Goal: Information Seeking & Learning: Learn about a topic

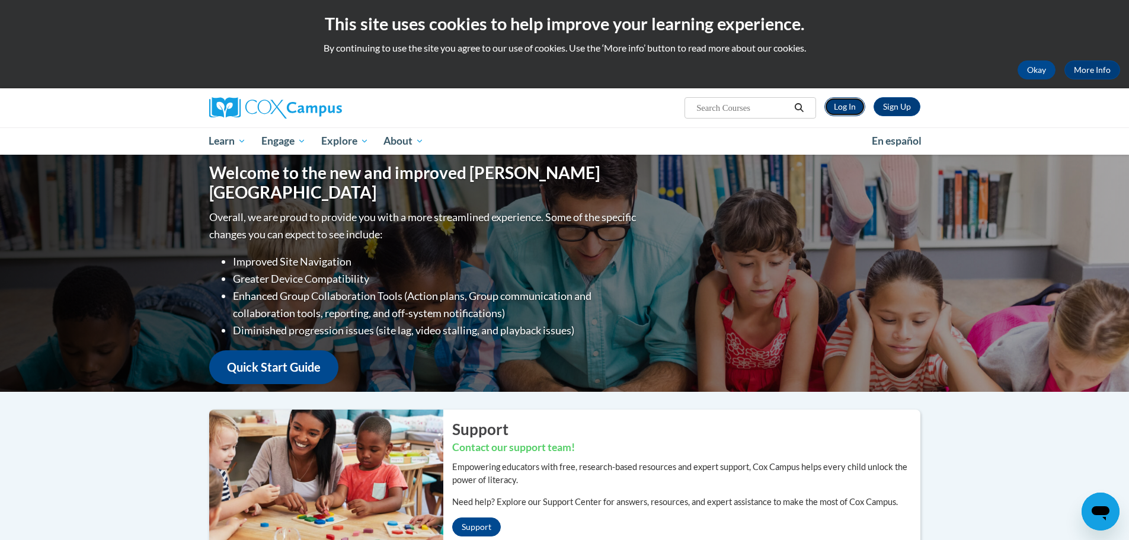
click at [852, 104] on link "Log In" at bounding box center [845, 106] width 41 height 19
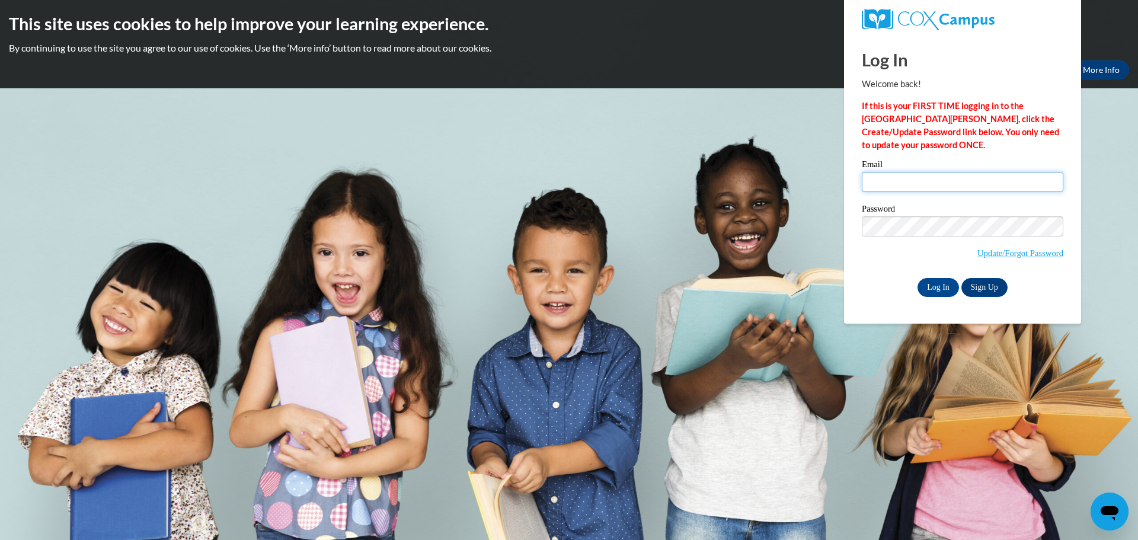
click at [910, 180] on input "Email" at bounding box center [963, 182] width 202 height 20
type input "[EMAIL_ADDRESS][DOMAIN_NAME]"
click at [918, 278] on input "Log In" at bounding box center [938, 287] width 41 height 19
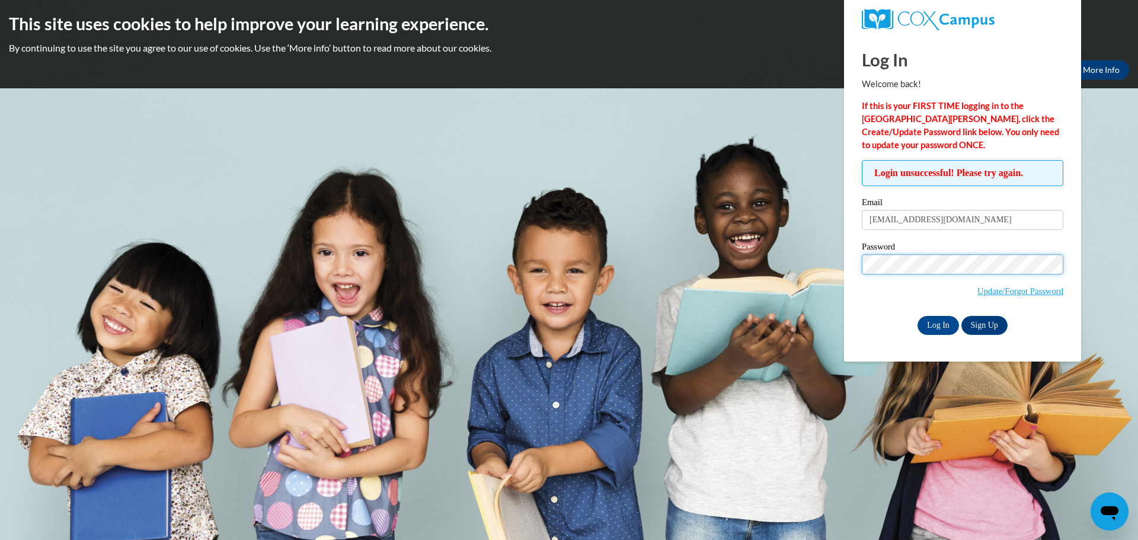
click at [918, 316] on input "Log In" at bounding box center [938, 325] width 41 height 19
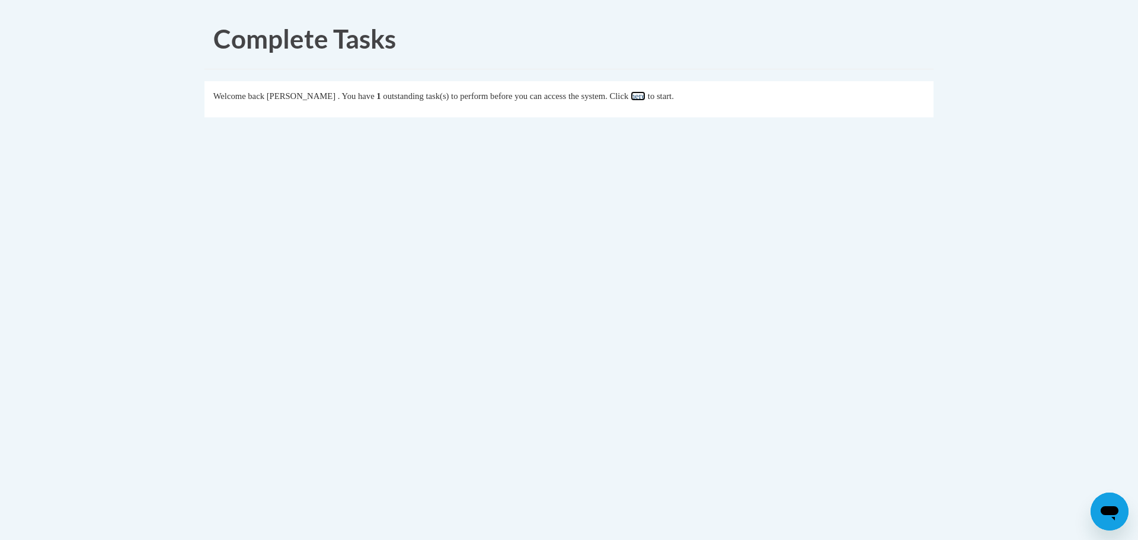
click at [646, 100] on link "here" at bounding box center [638, 95] width 15 height 9
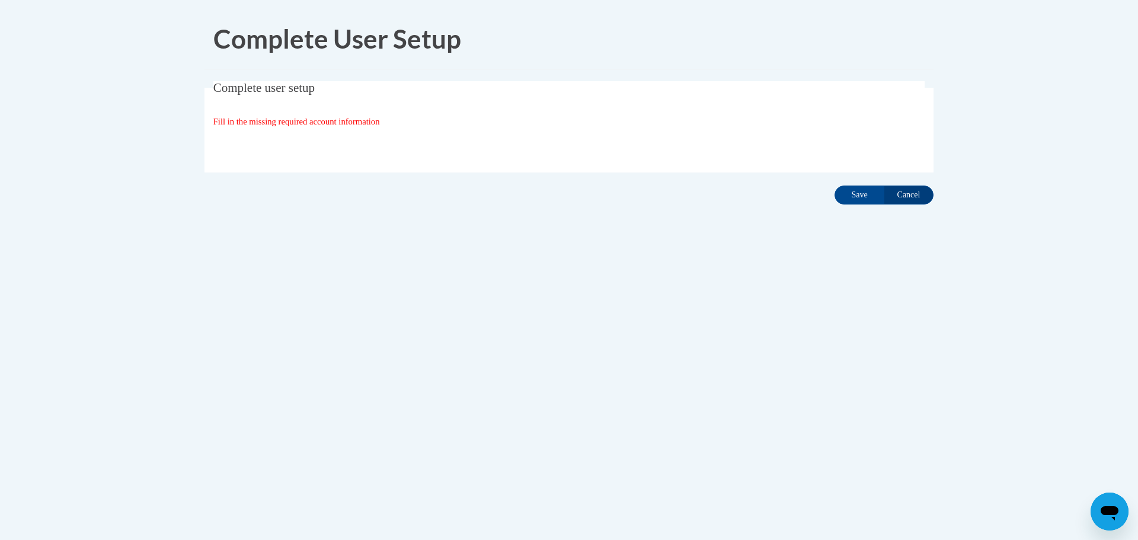
click at [285, 101] on fieldset "Complete user setup Fill in the missing required account information User Profi…" at bounding box center [569, 126] width 729 height 91
click at [302, 137] on div "Organization State and County | Estado y Condado de la organización Select Stat…" at bounding box center [569, 146] width 712 height 24
click at [905, 197] on input "Cancel" at bounding box center [909, 195] width 50 height 19
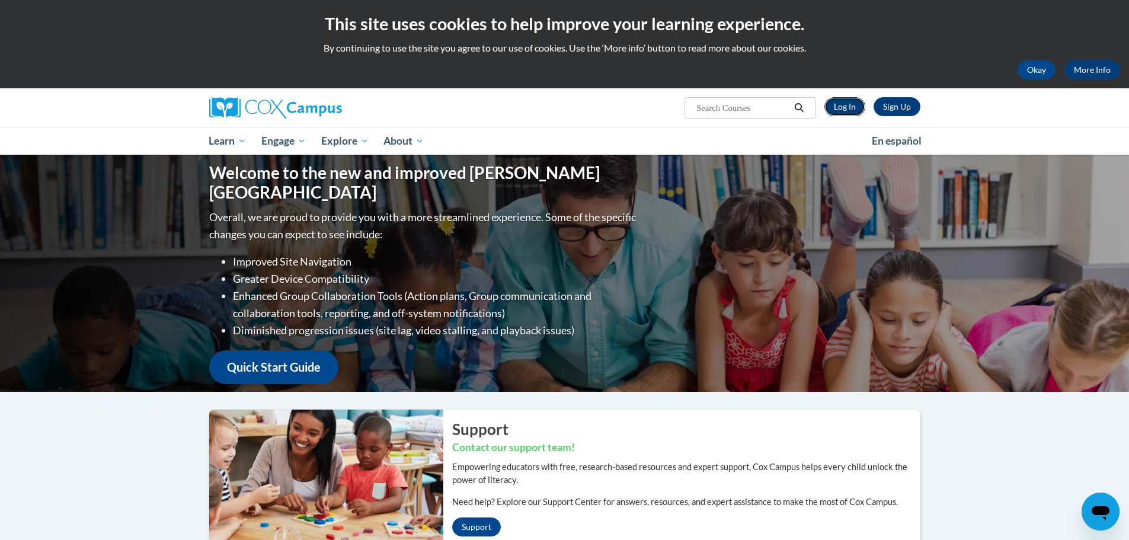
click at [848, 101] on link "Log In" at bounding box center [845, 106] width 41 height 19
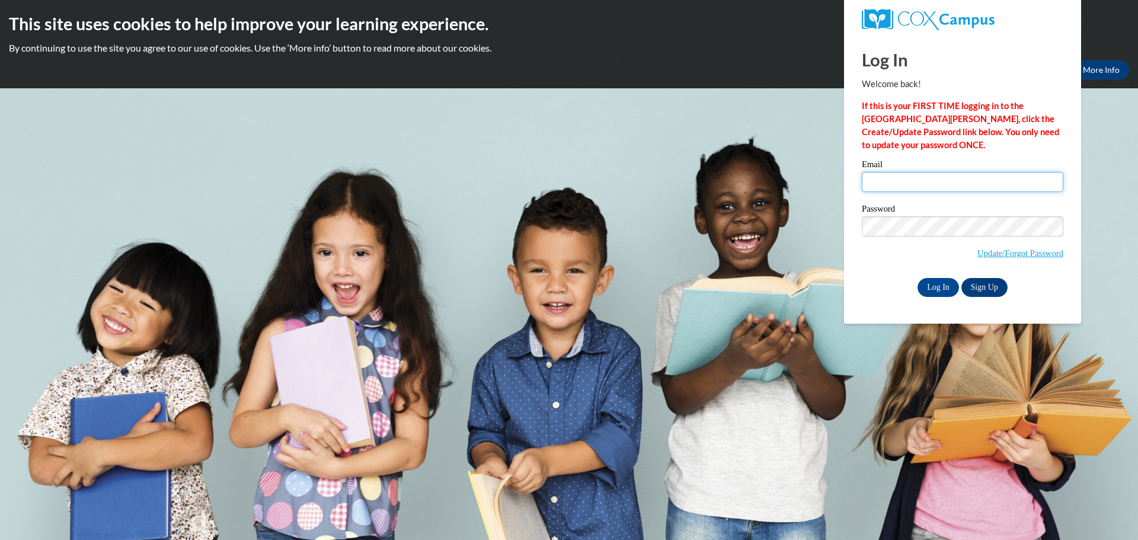
click at [944, 184] on input "Email" at bounding box center [963, 182] width 202 height 20
type input "[EMAIL_ADDRESS][DOMAIN_NAME]"
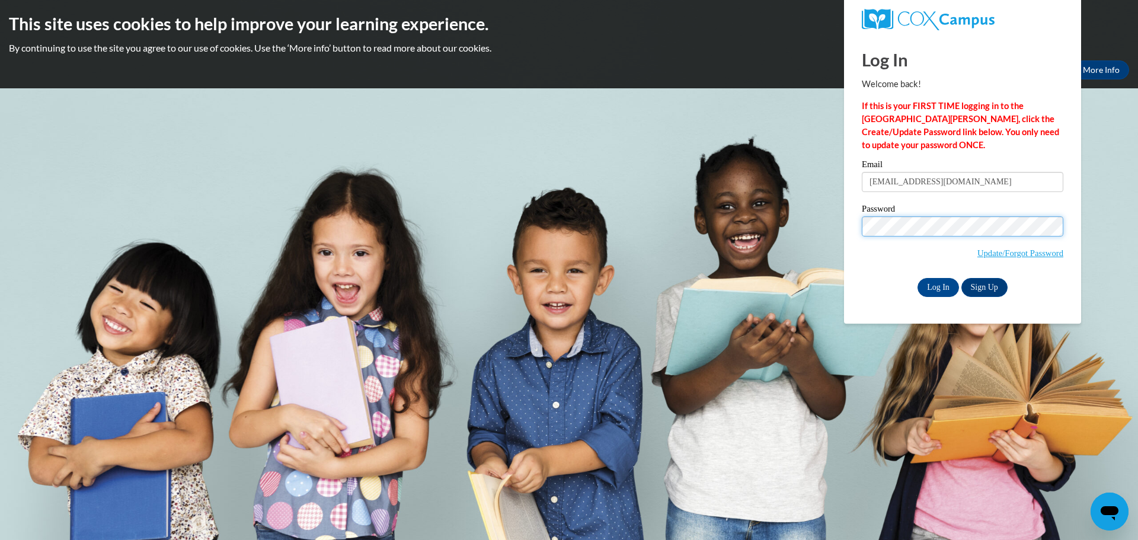
click at [918, 278] on input "Log In" at bounding box center [938, 287] width 41 height 19
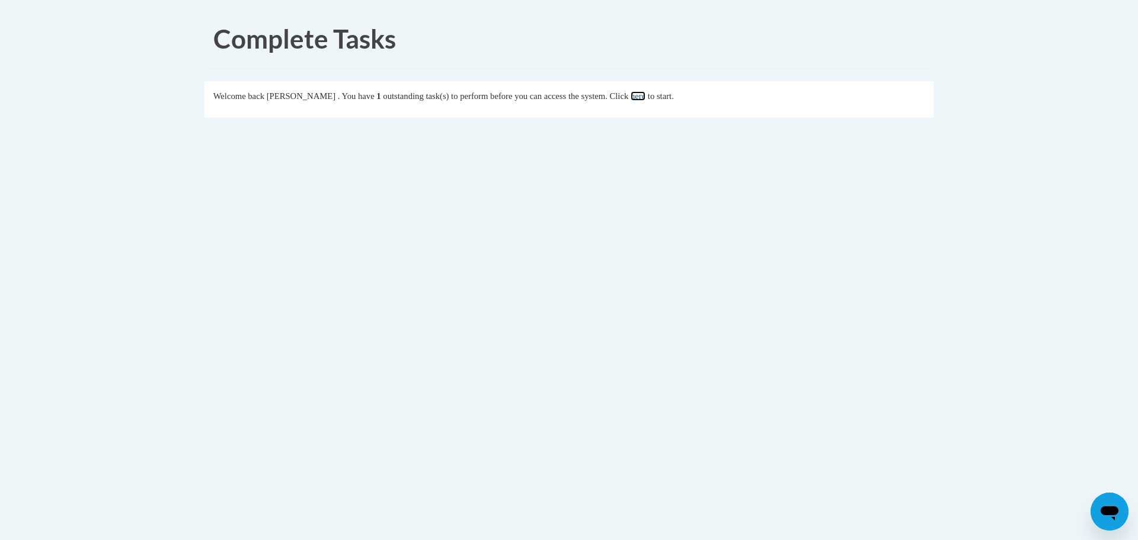
click at [646, 99] on link "here" at bounding box center [638, 95] width 15 height 9
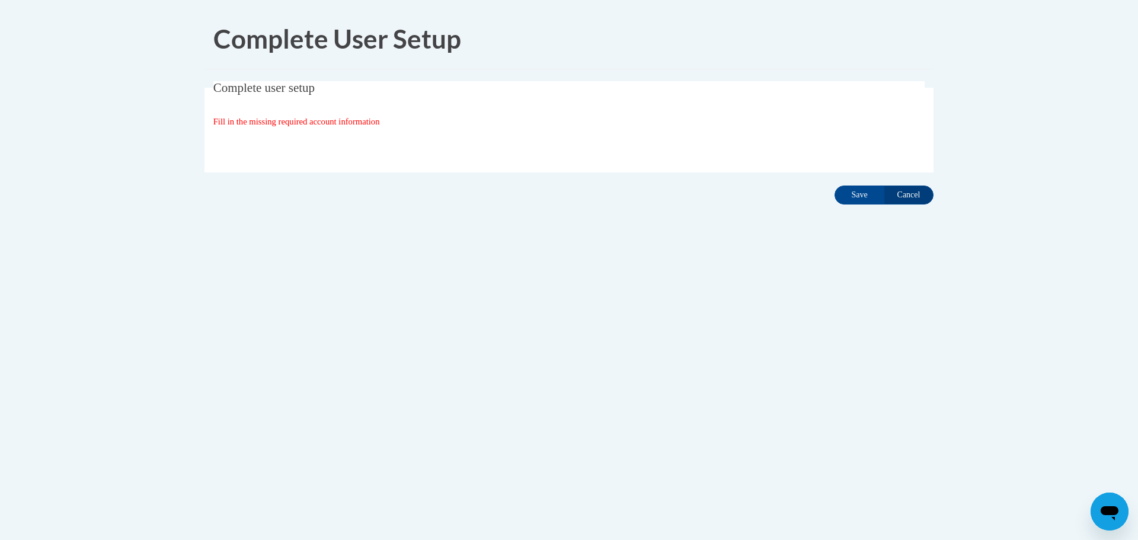
click at [309, 100] on fieldset "Complete user setup Fill in the missing required account information User Profi…" at bounding box center [569, 126] width 729 height 91
click at [307, 126] on span "Fill in the missing required account information" at bounding box center [296, 121] width 167 height 9
click at [898, 122] on div "Fill in the missing required account information" at bounding box center [569, 121] width 712 height 13
click at [761, 82] on div "Complete User Setup Complete user setup Fill in the missing required account in…" at bounding box center [569, 144] width 747 height 271
click at [714, 152] on div "Organization State and County | Estado y Condado de la organización Select Stat…" at bounding box center [569, 146] width 712 height 24
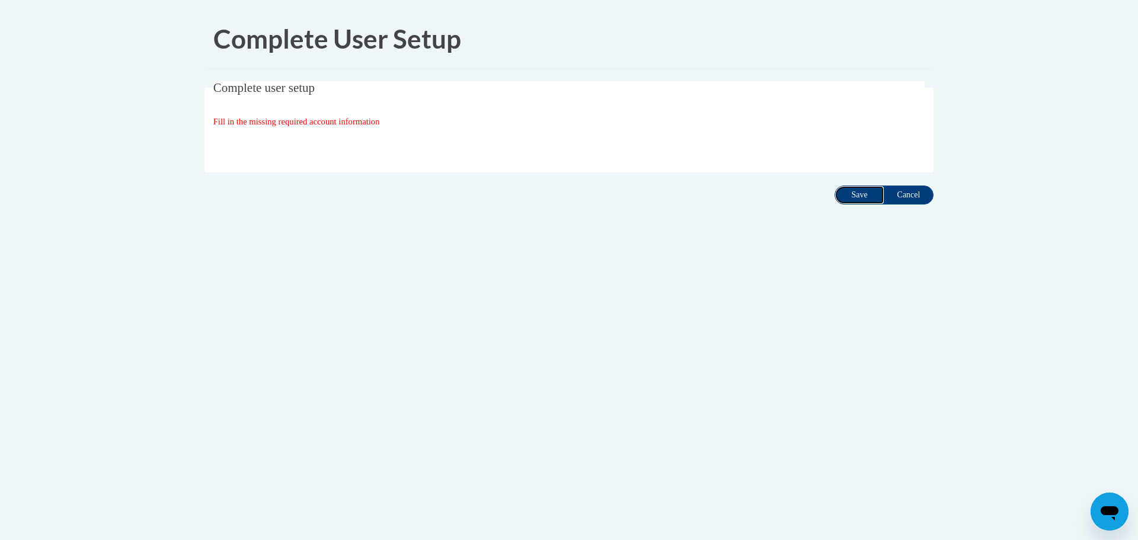
click at [861, 197] on input "Save" at bounding box center [860, 195] width 50 height 19
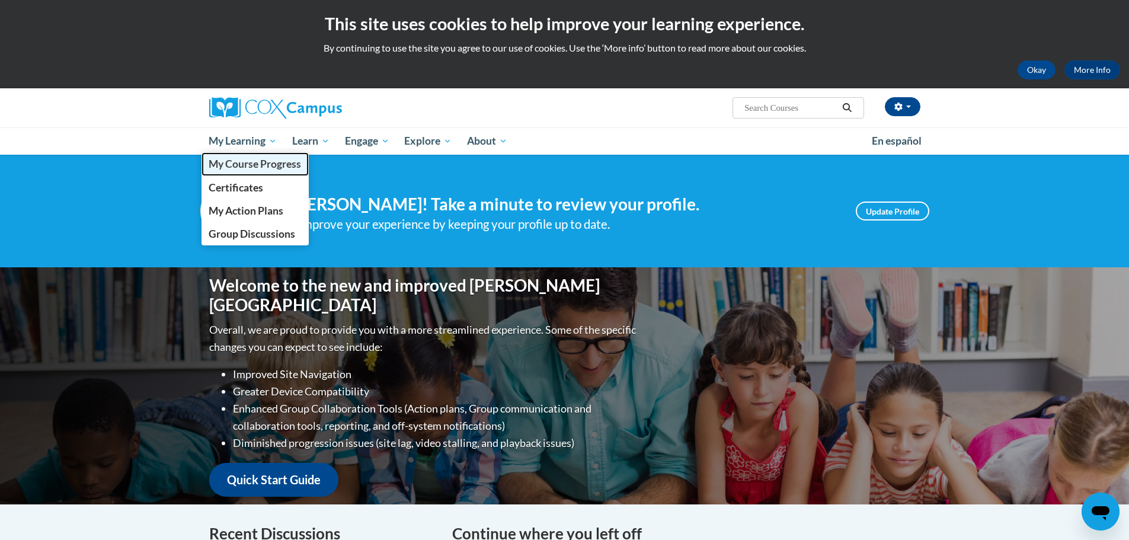
click at [235, 167] on span "My Course Progress" at bounding box center [255, 164] width 92 height 12
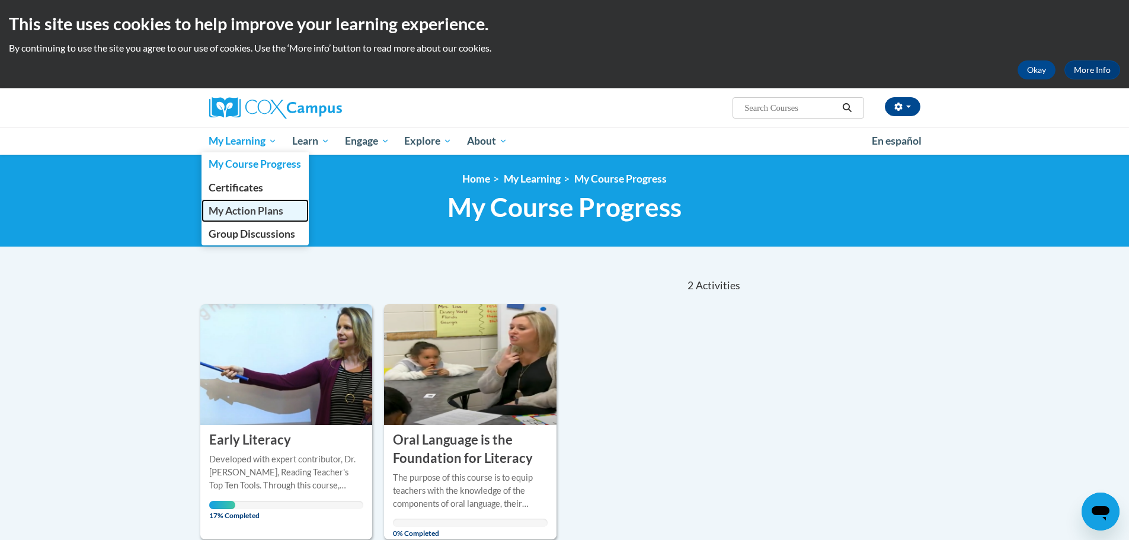
click at [237, 206] on span "My Action Plans" at bounding box center [246, 211] width 75 height 12
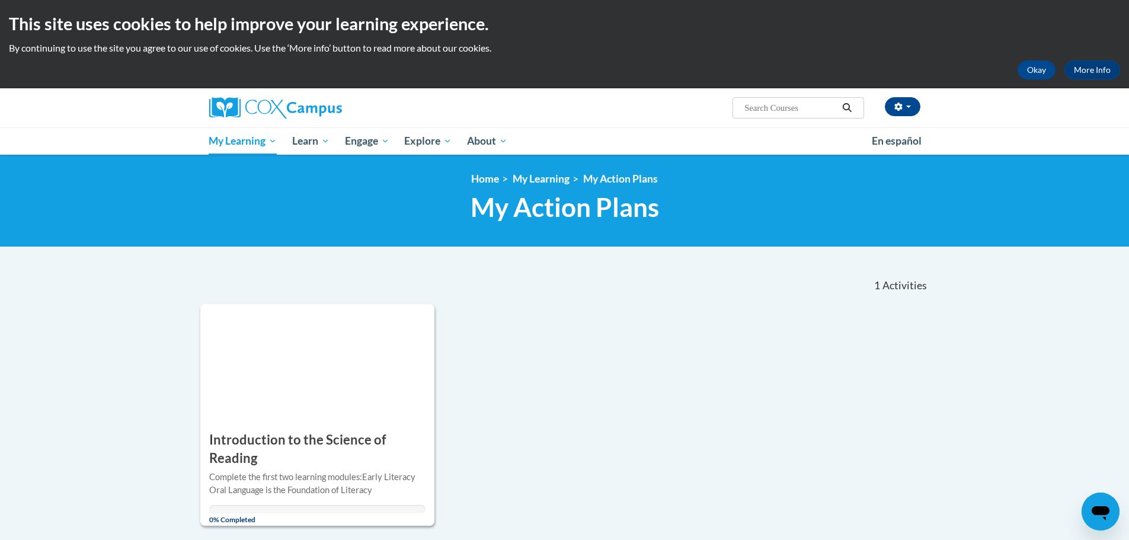
scroll to position [119, 0]
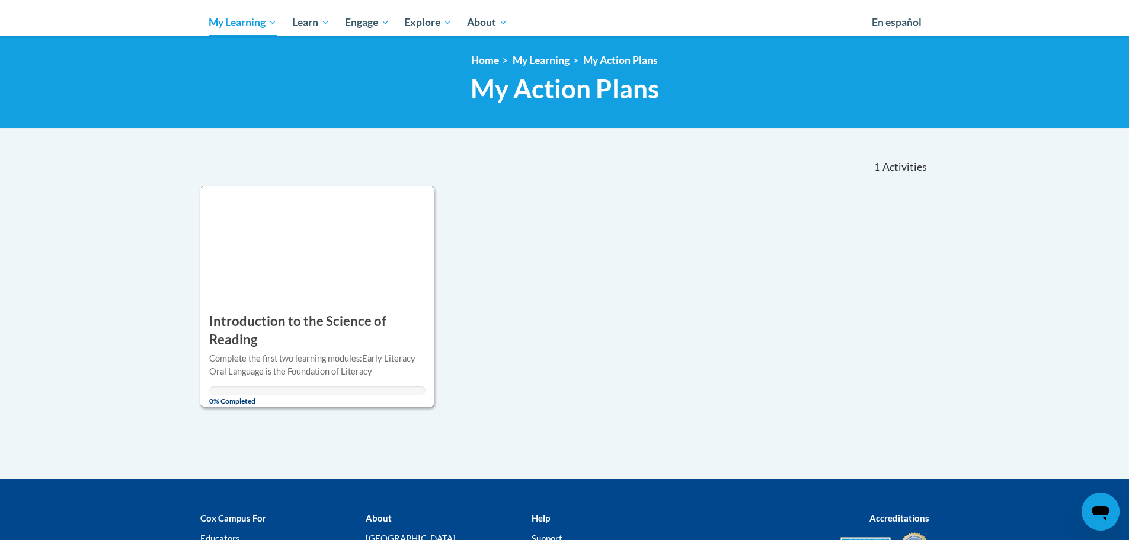
click at [321, 313] on h3 "Introduction to the Science of Reading" at bounding box center [317, 330] width 217 height 37
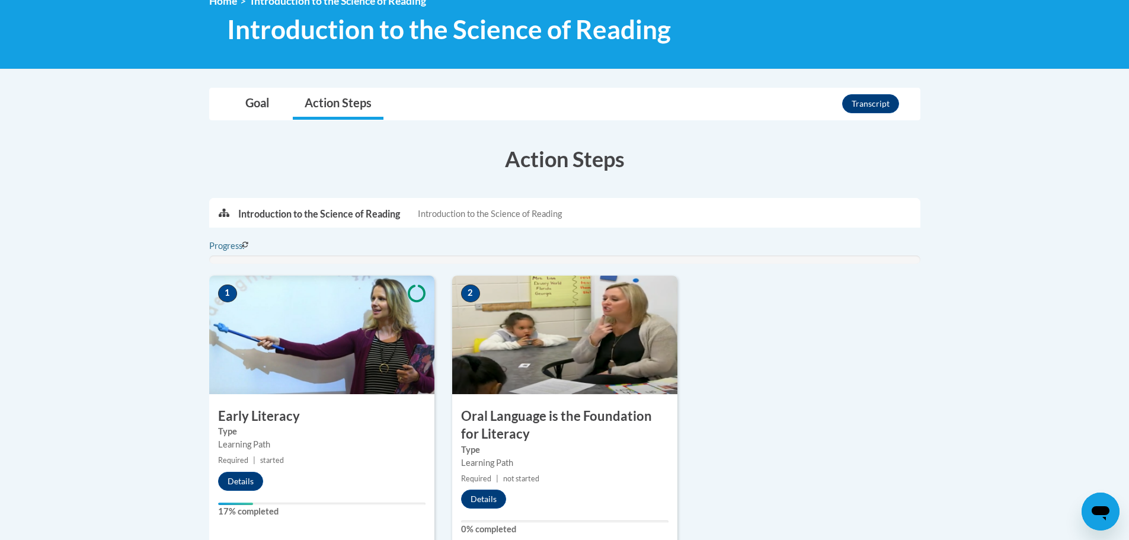
scroll to position [296, 0]
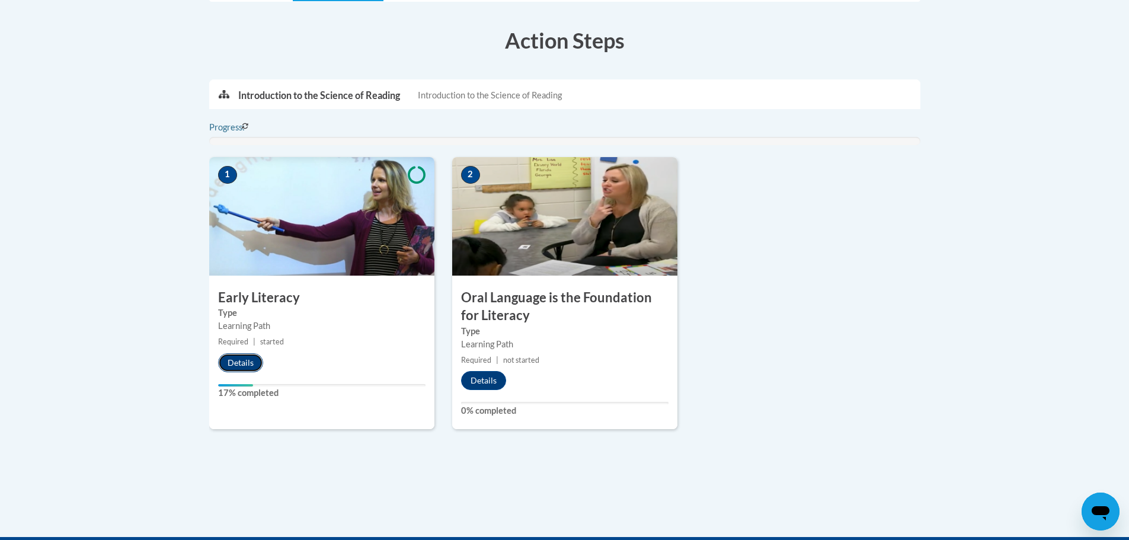
click at [248, 366] on button "Details" at bounding box center [240, 362] width 45 height 19
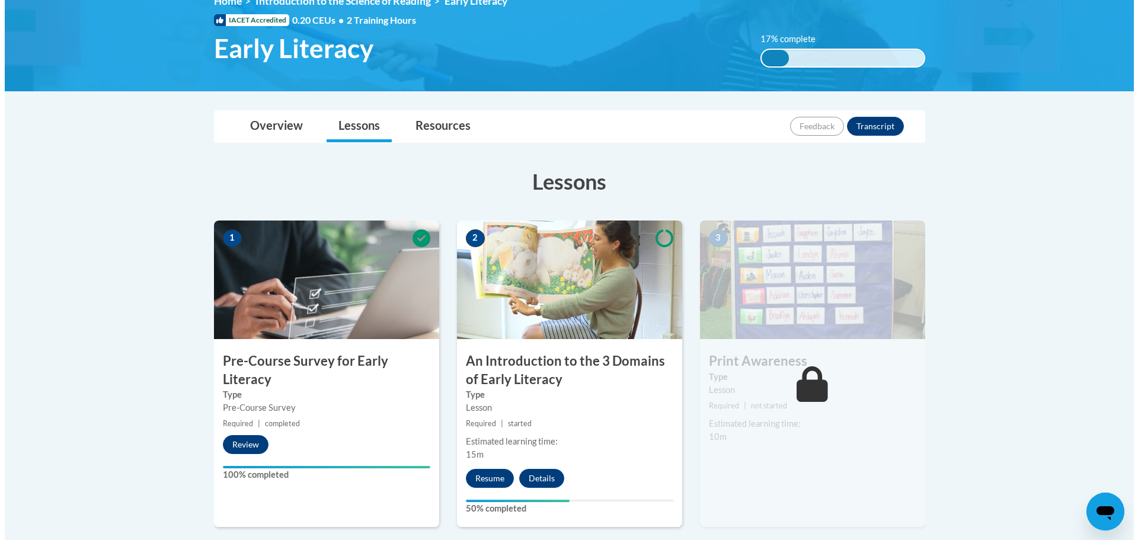
scroll to position [296, 0]
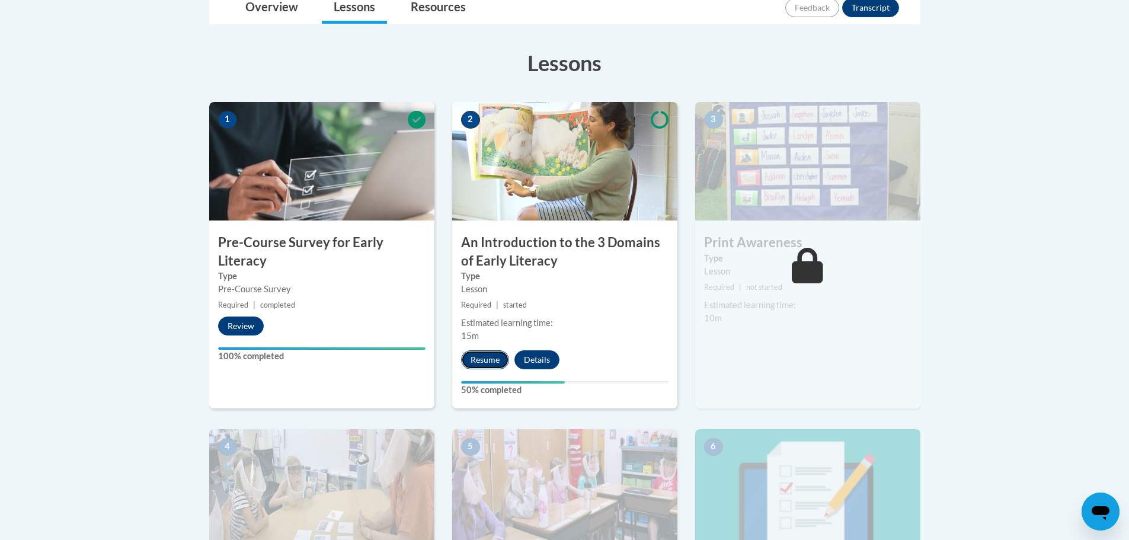
click at [490, 365] on button "Resume" at bounding box center [485, 359] width 48 height 19
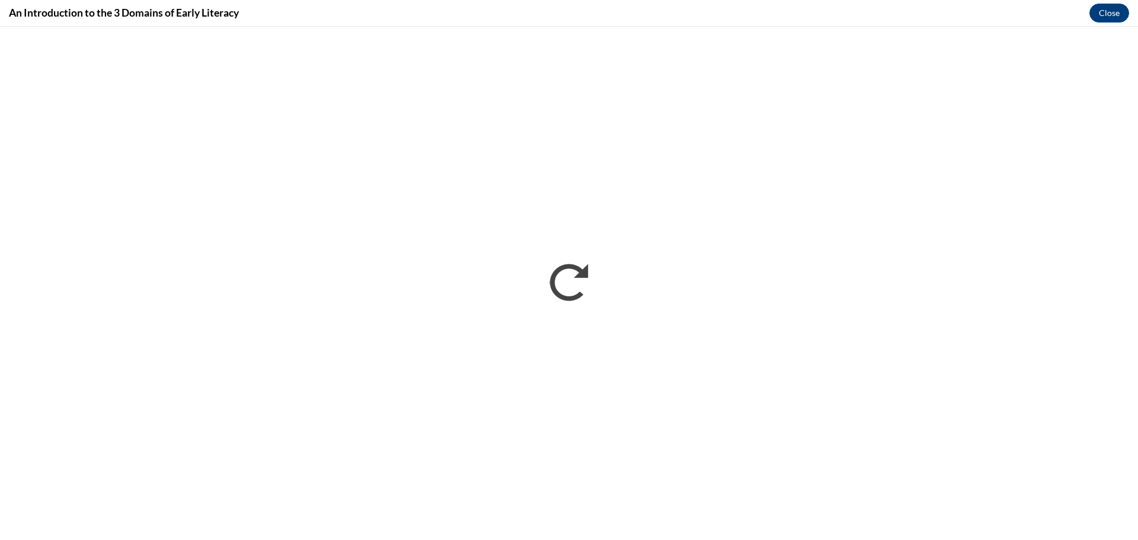
scroll to position [0, 0]
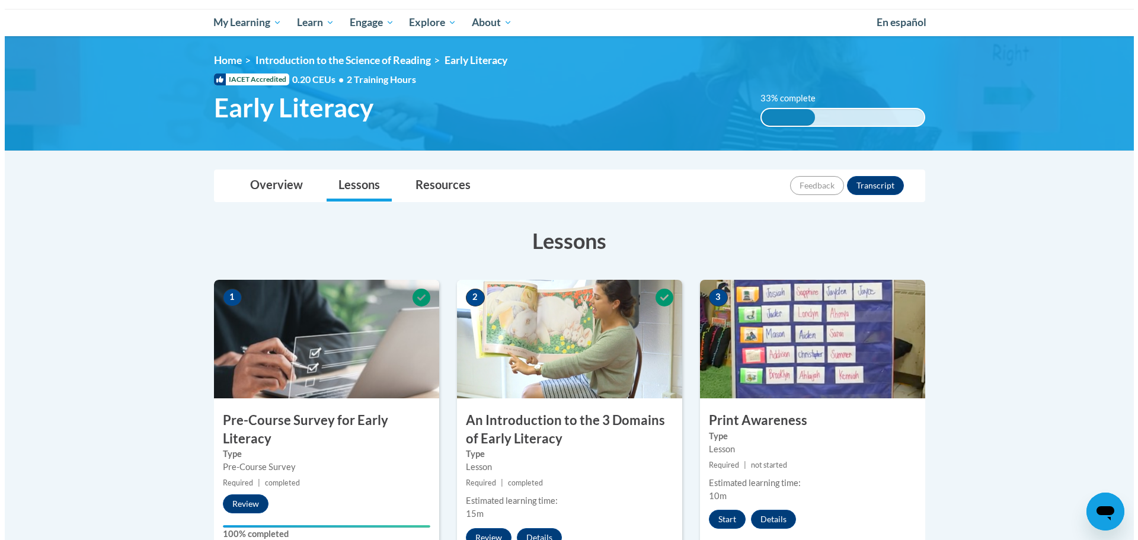
scroll to position [237, 0]
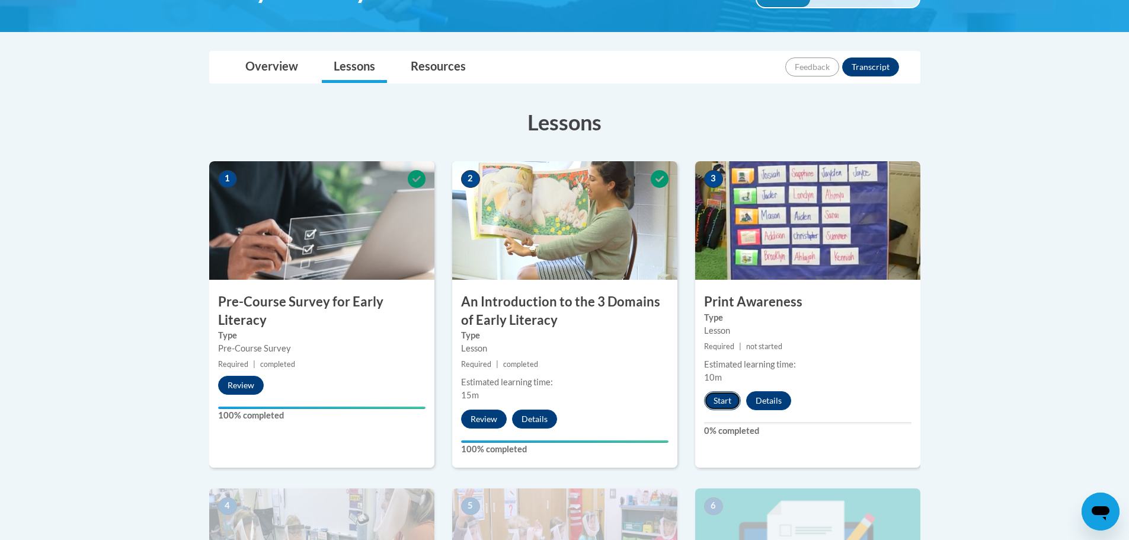
click at [715, 401] on button "Start" at bounding box center [722, 400] width 37 height 19
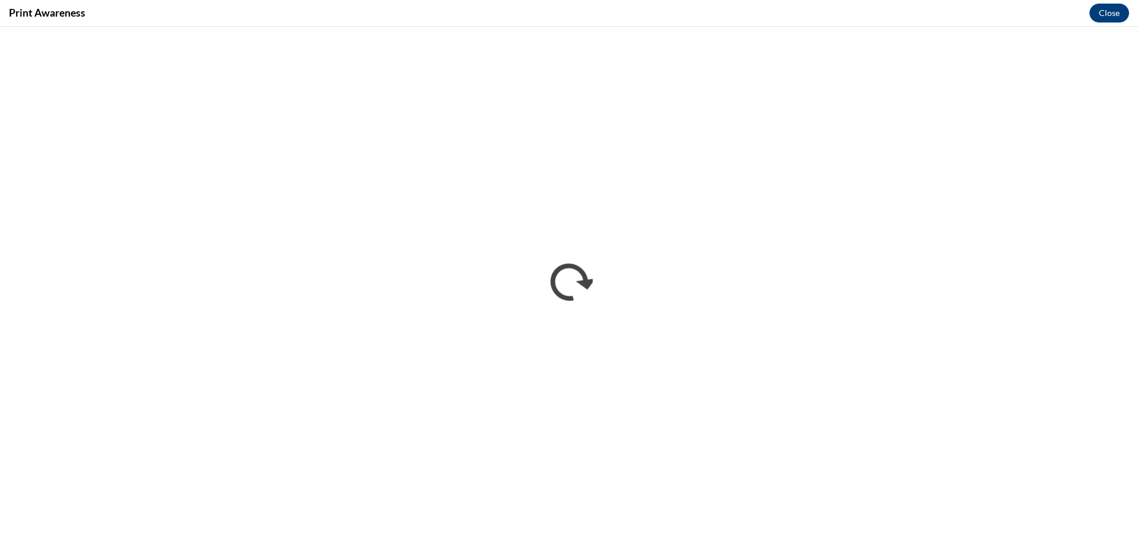
scroll to position [0, 0]
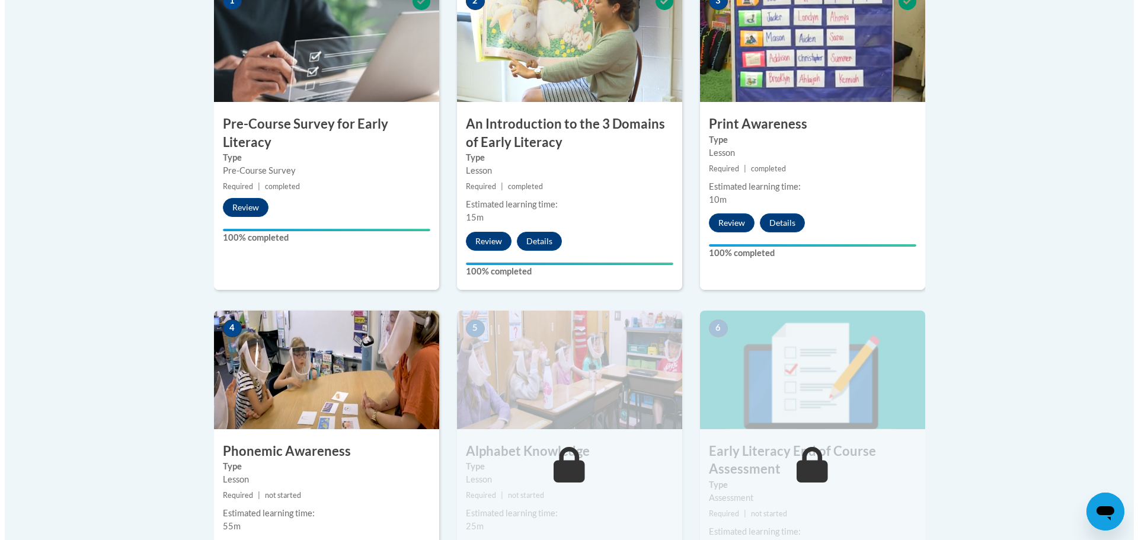
scroll to position [533, 0]
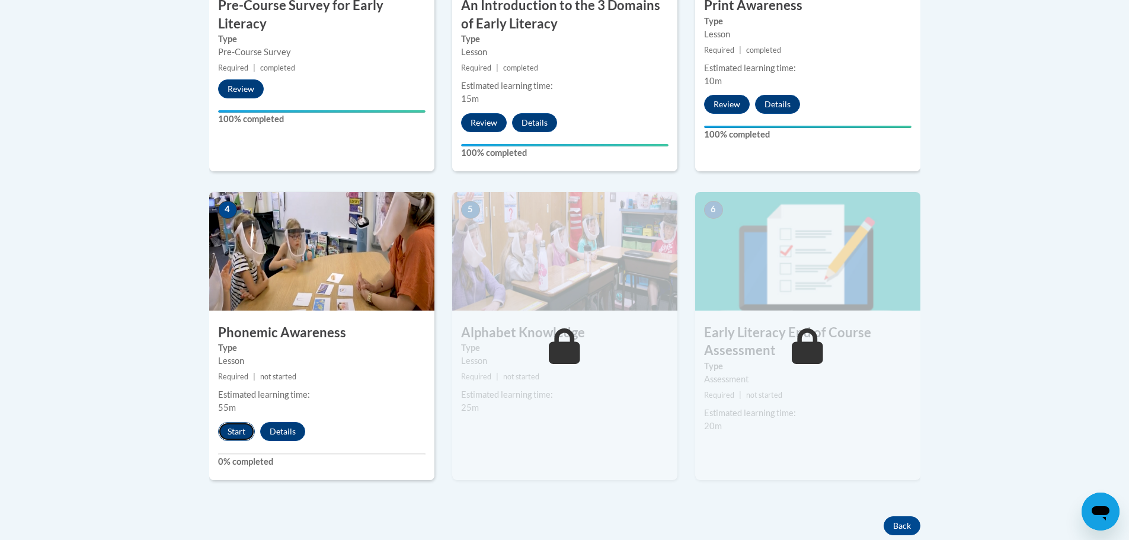
click at [235, 433] on button "Start" at bounding box center [236, 431] width 37 height 19
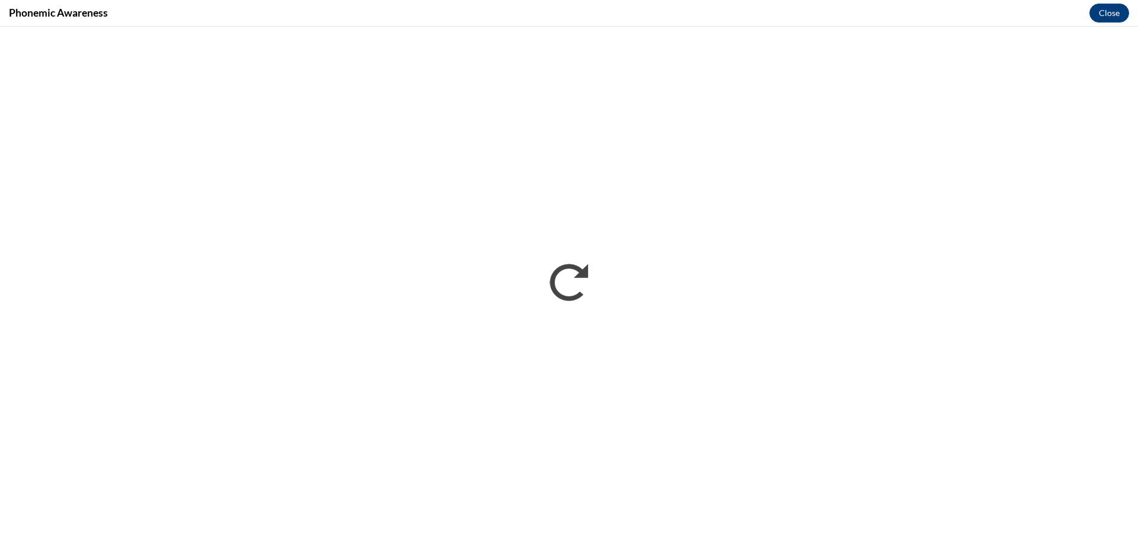
scroll to position [0, 0]
